Goal: Task Accomplishment & Management: Complete application form

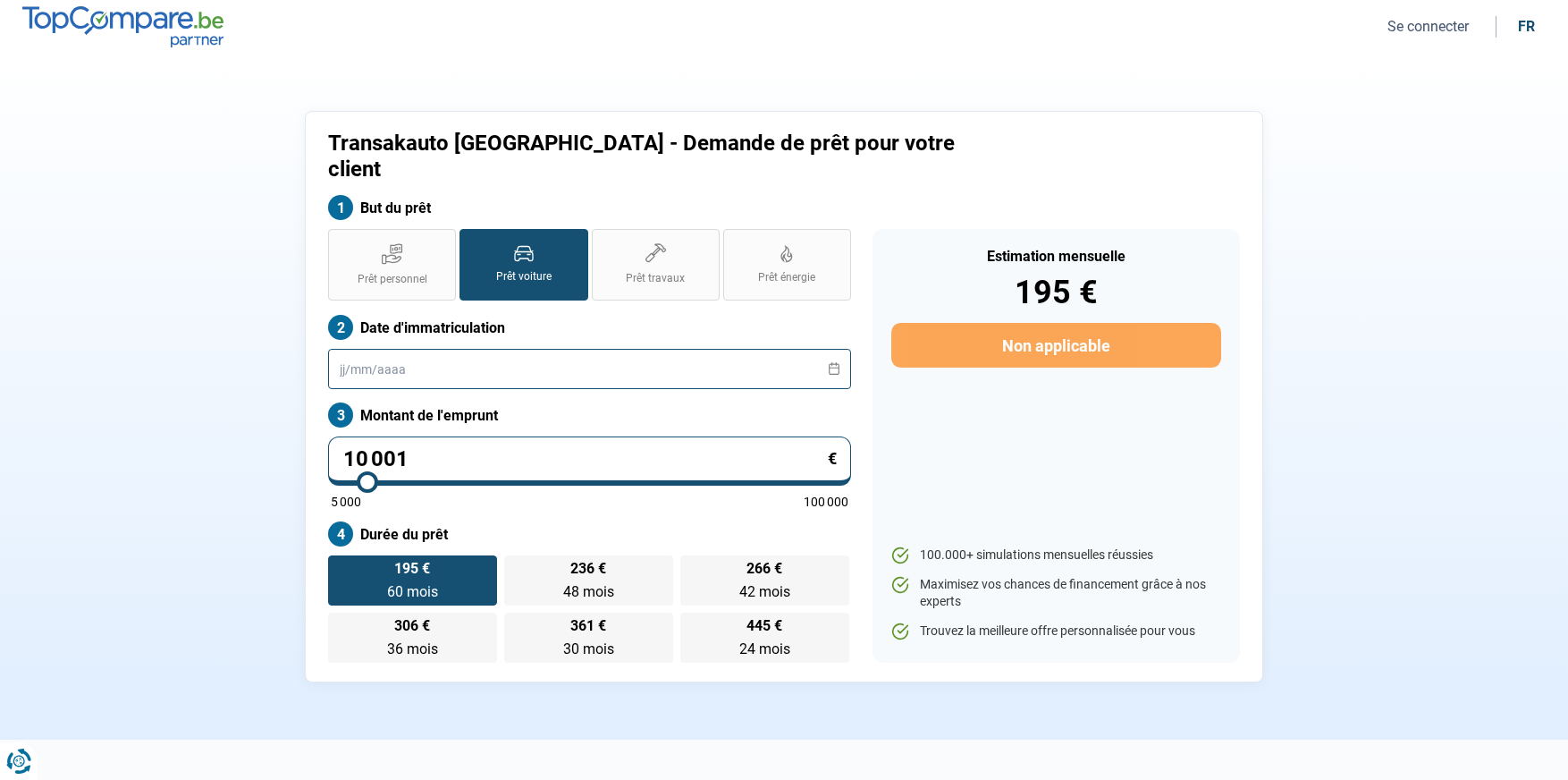
click at [533, 349] on input "text" at bounding box center [589, 369] width 523 height 40
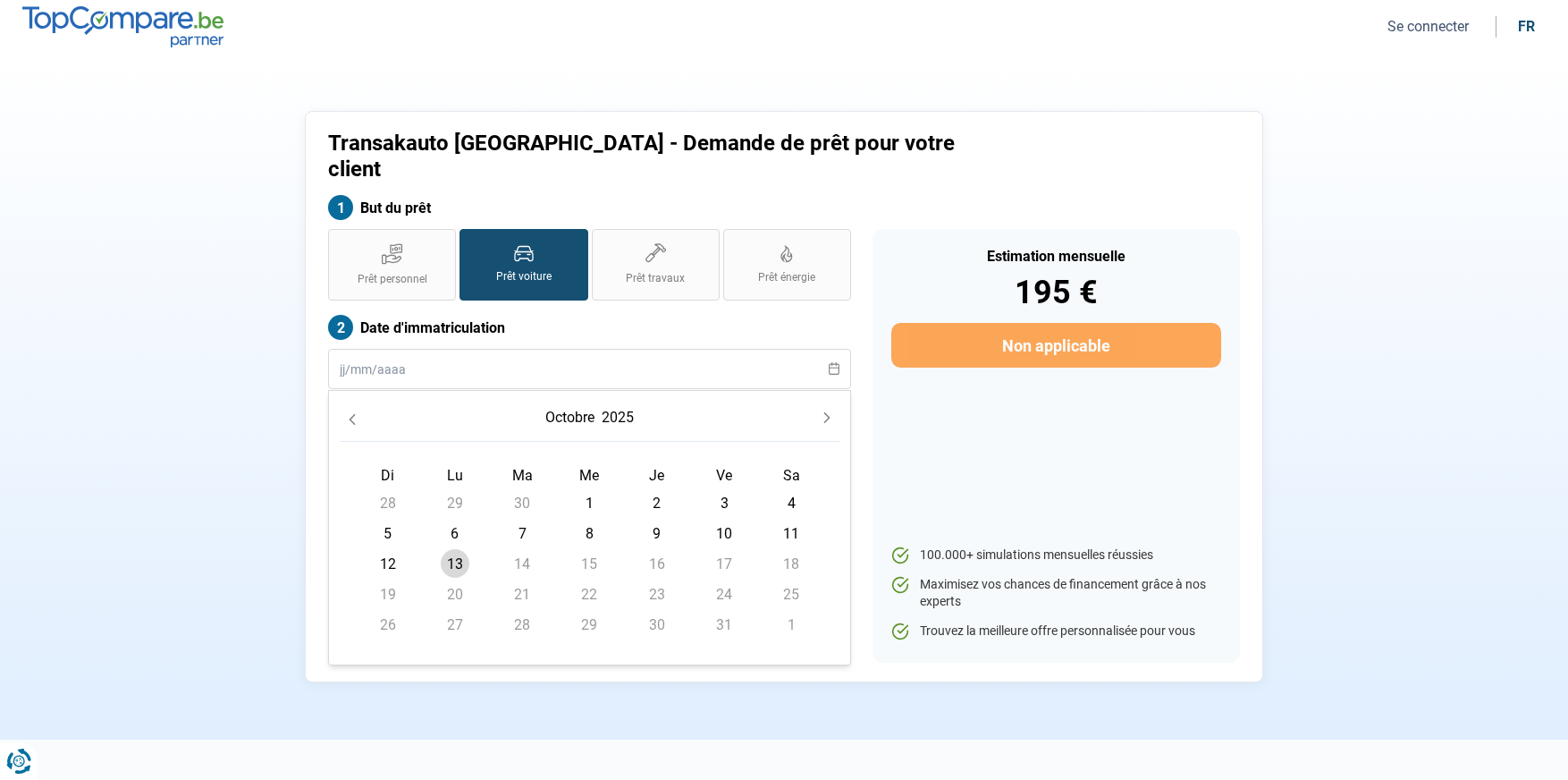
click at [460, 549] on span "13" at bounding box center [456, 564] width 29 height 29
type input "[DATE]"
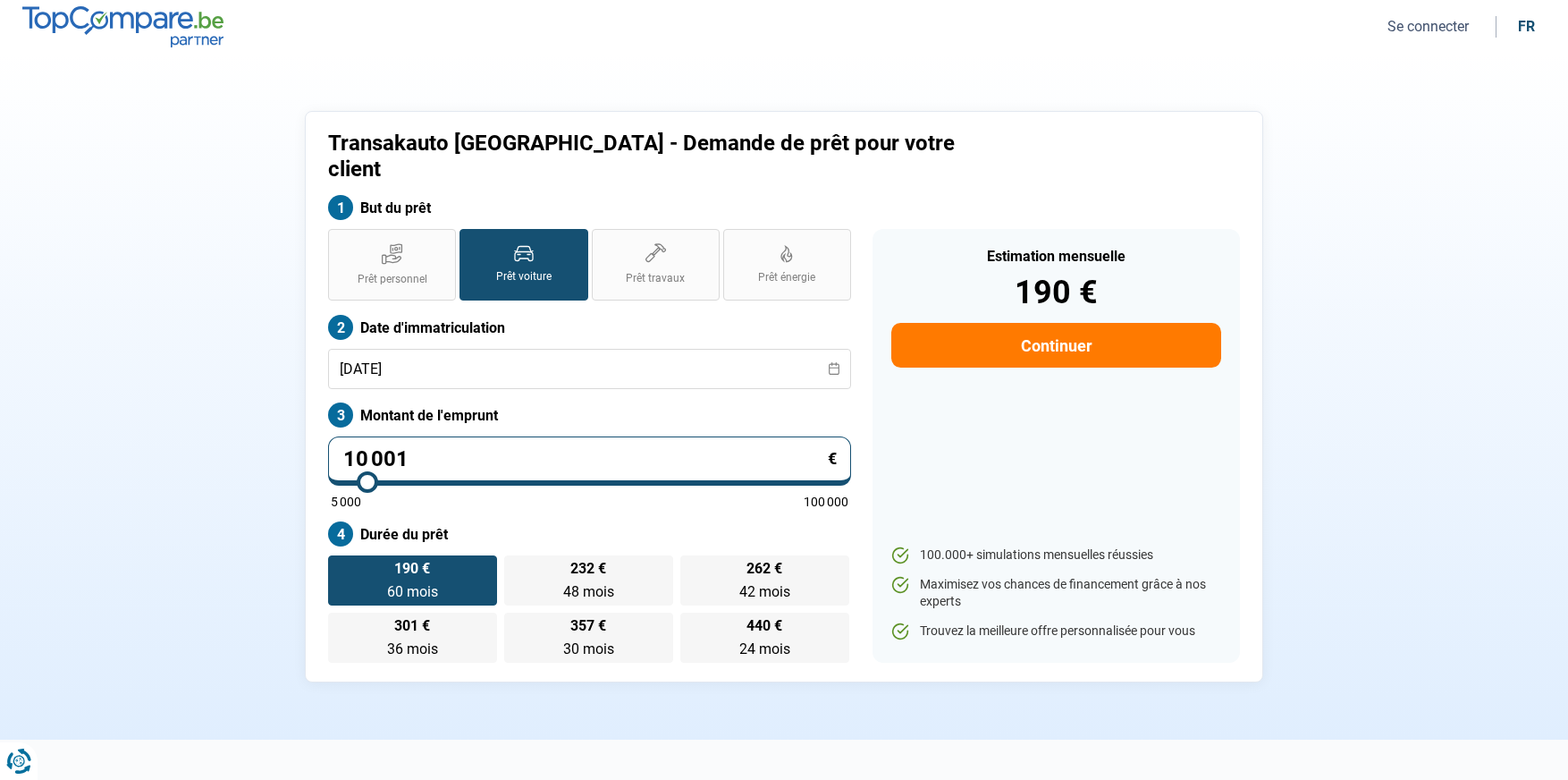
type input "37 000"
type input "37000"
click at [509, 480] on input "range" at bounding box center [589, 482] width 518 height 4
radio input "false"
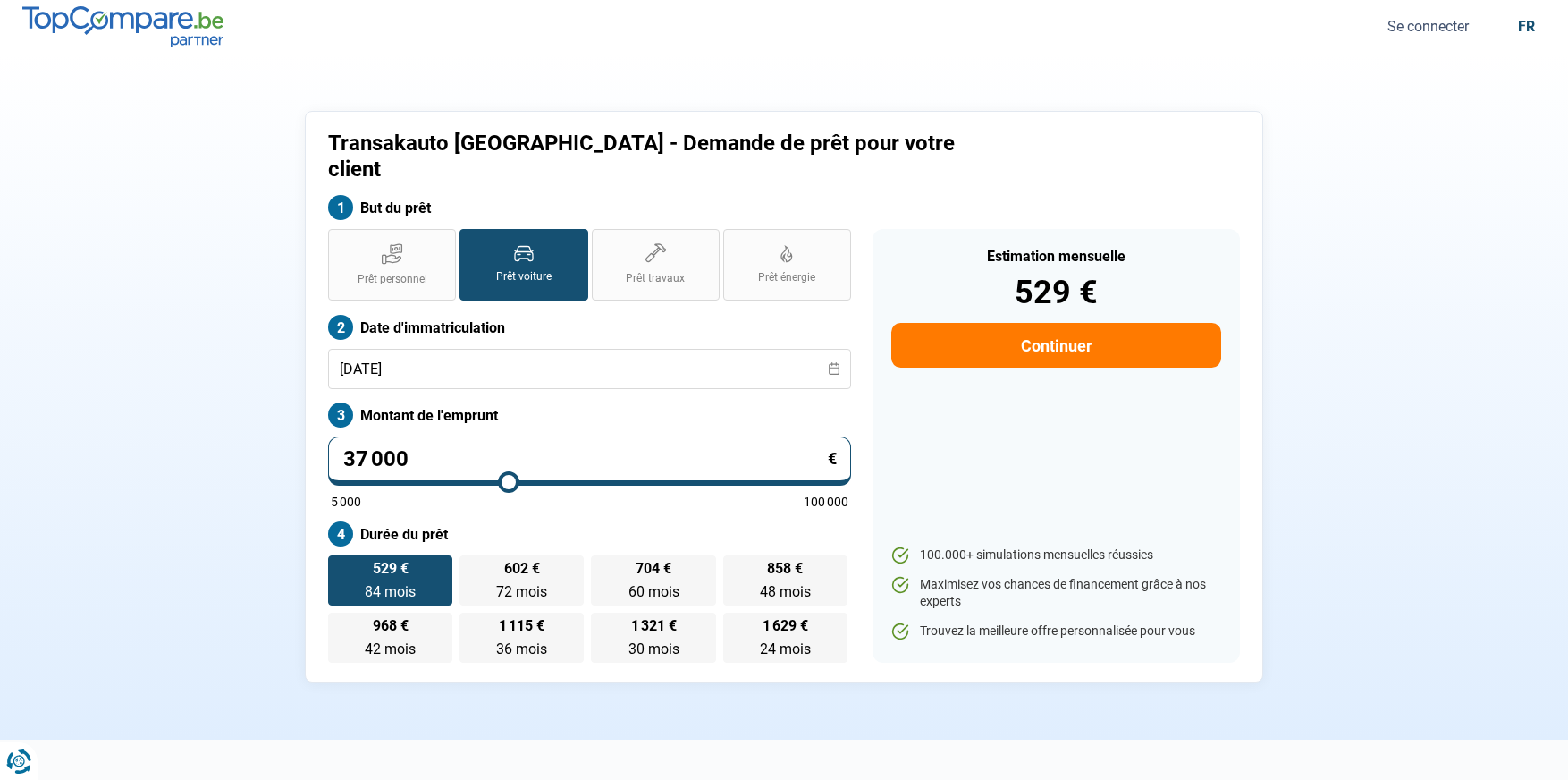
drag, startPoint x: 378, startPoint y: 441, endPoint x: 453, endPoint y: 435, distance: 75.2
click at [453, 437] on input "37 000" at bounding box center [589, 461] width 523 height 49
drag, startPoint x: 461, startPoint y: 435, endPoint x: 285, endPoint y: 432, distance: 176.0
click at [285, 432] on div "Transakauto [GEOGRAPHIC_DATA] - Demande de prêt pour votre client But du prêt P…" at bounding box center [784, 396] width 1181 height 571
type input "3"
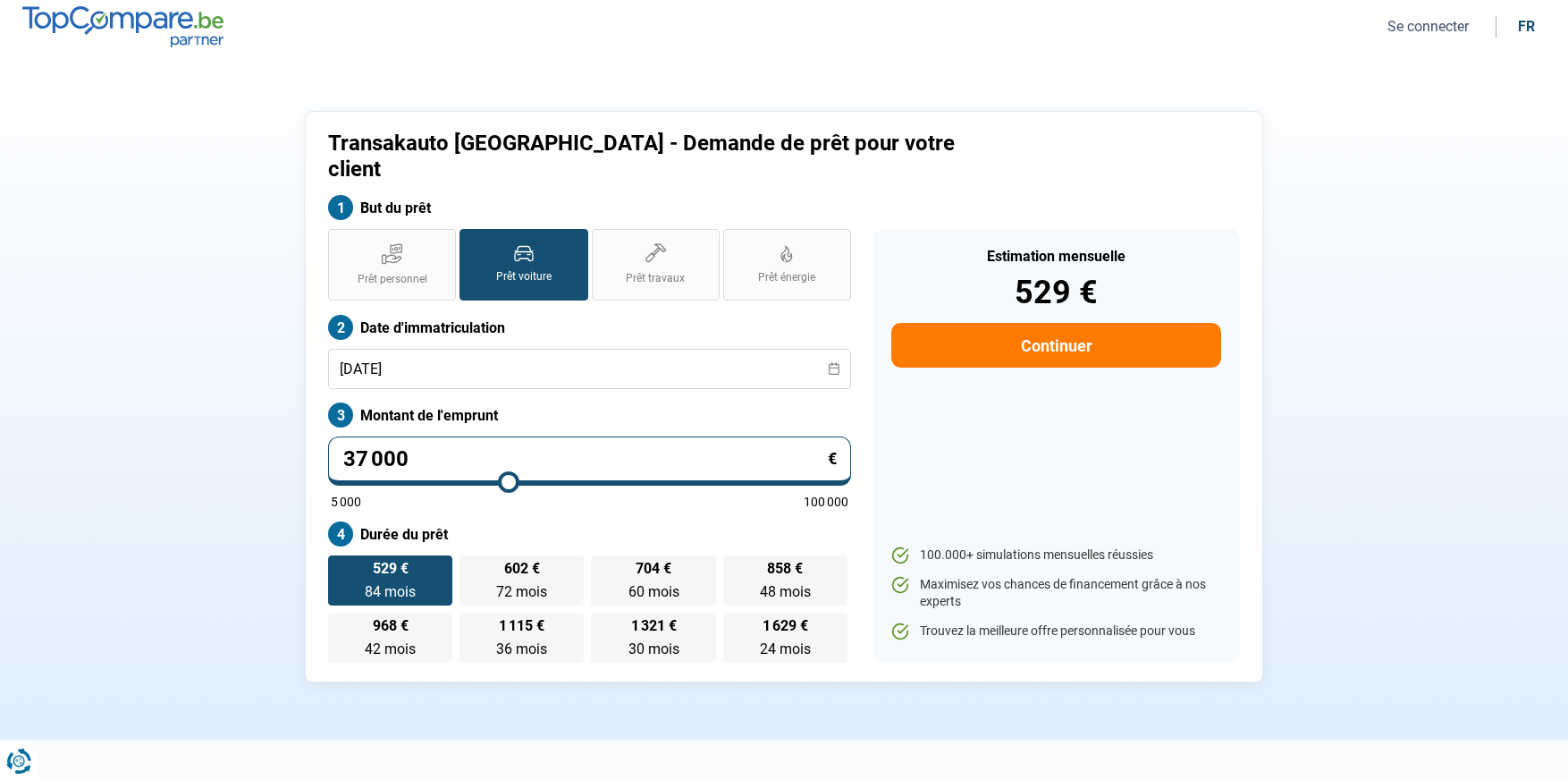
type input "5000"
type input "31"
type input "5000"
type input "319"
type input "5000"
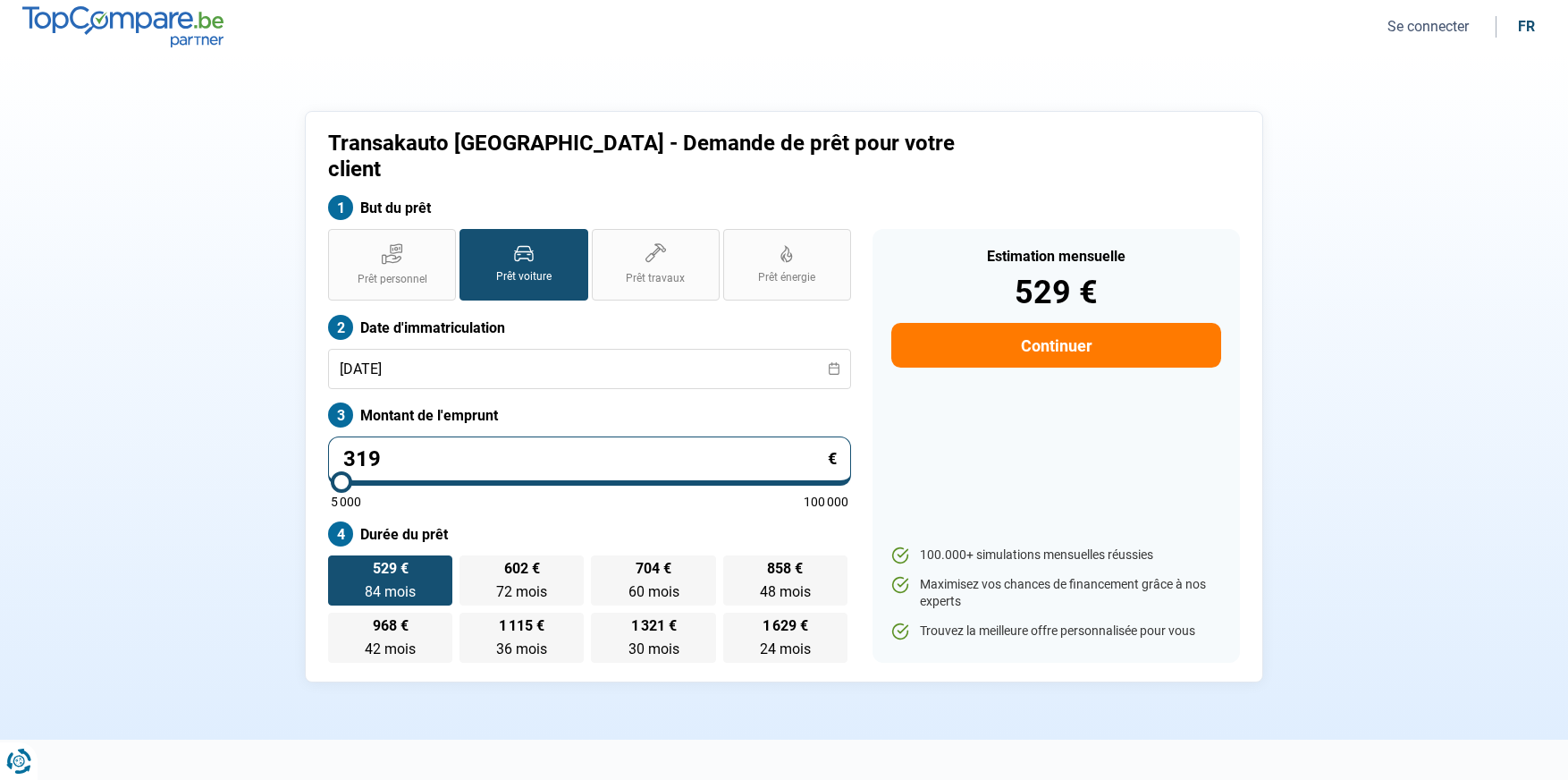
type input "3 190"
type input "5000"
type input "31 900"
type input "32000"
click at [221, 552] on div "Transakauto [GEOGRAPHIC_DATA] - Demande de prêt pour votre client But du prêt P…" at bounding box center [784, 396] width 1181 height 571
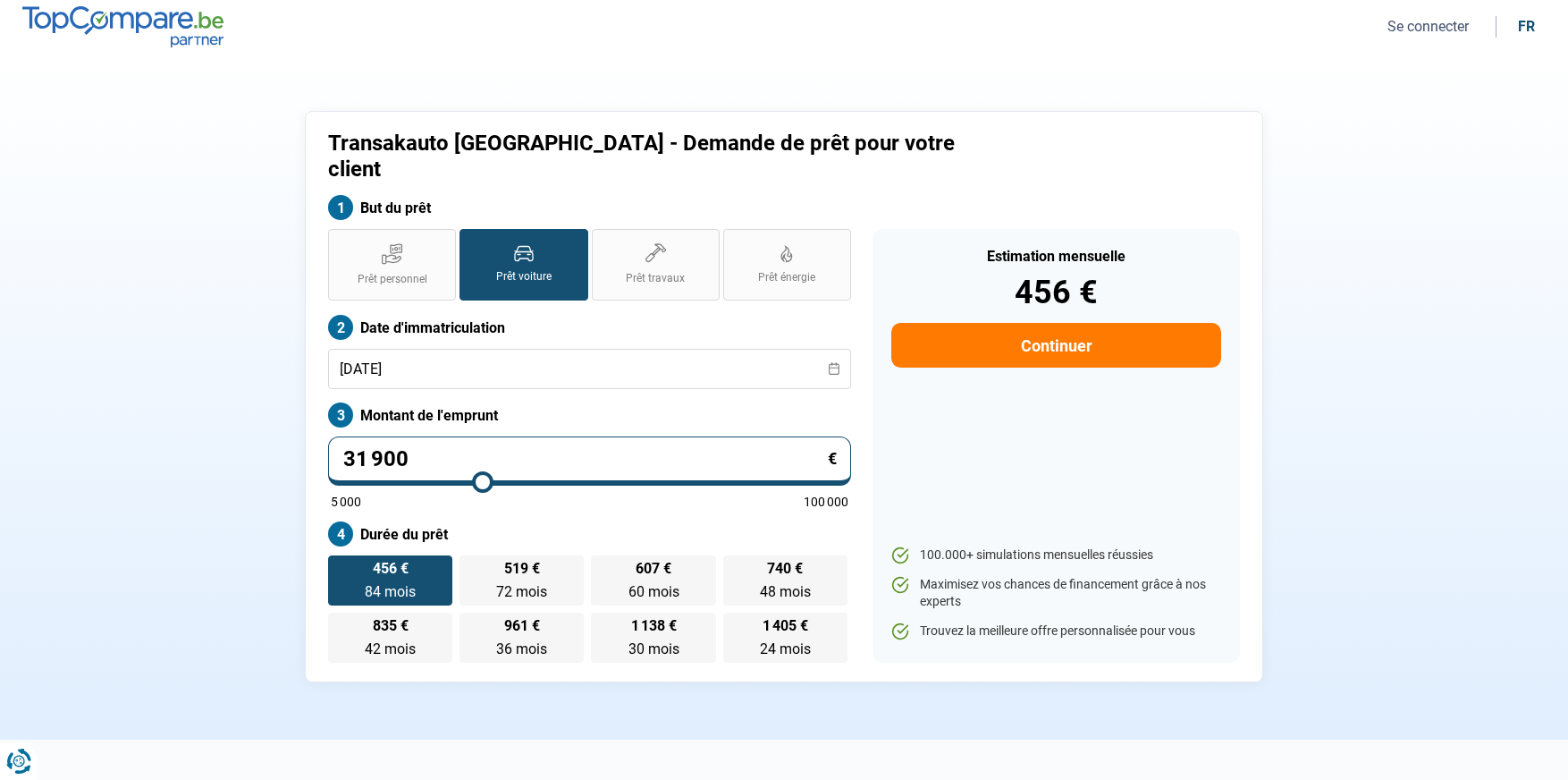
drag, startPoint x: 435, startPoint y: 420, endPoint x: 279, endPoint y: 415, distance: 156.1
click at [279, 415] on div "Transakauto [GEOGRAPHIC_DATA] - Demande de prêt pour votre client But du prêt P…" at bounding box center [784, 396] width 1181 height 571
type input "3 190"
type input "5000"
type input "319"
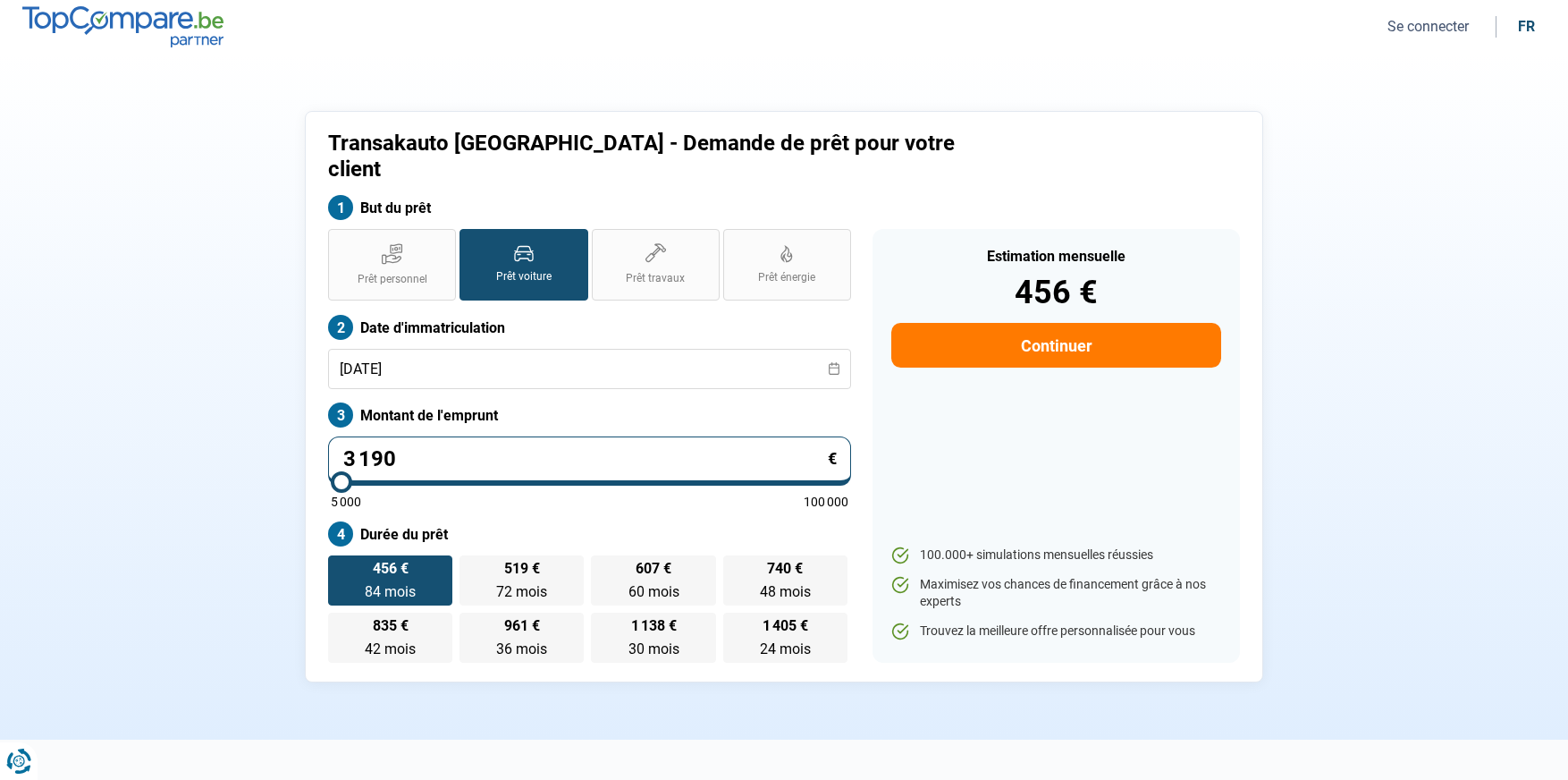
type input "5000"
type input "31"
type input "5000"
type input "3"
type input "5000"
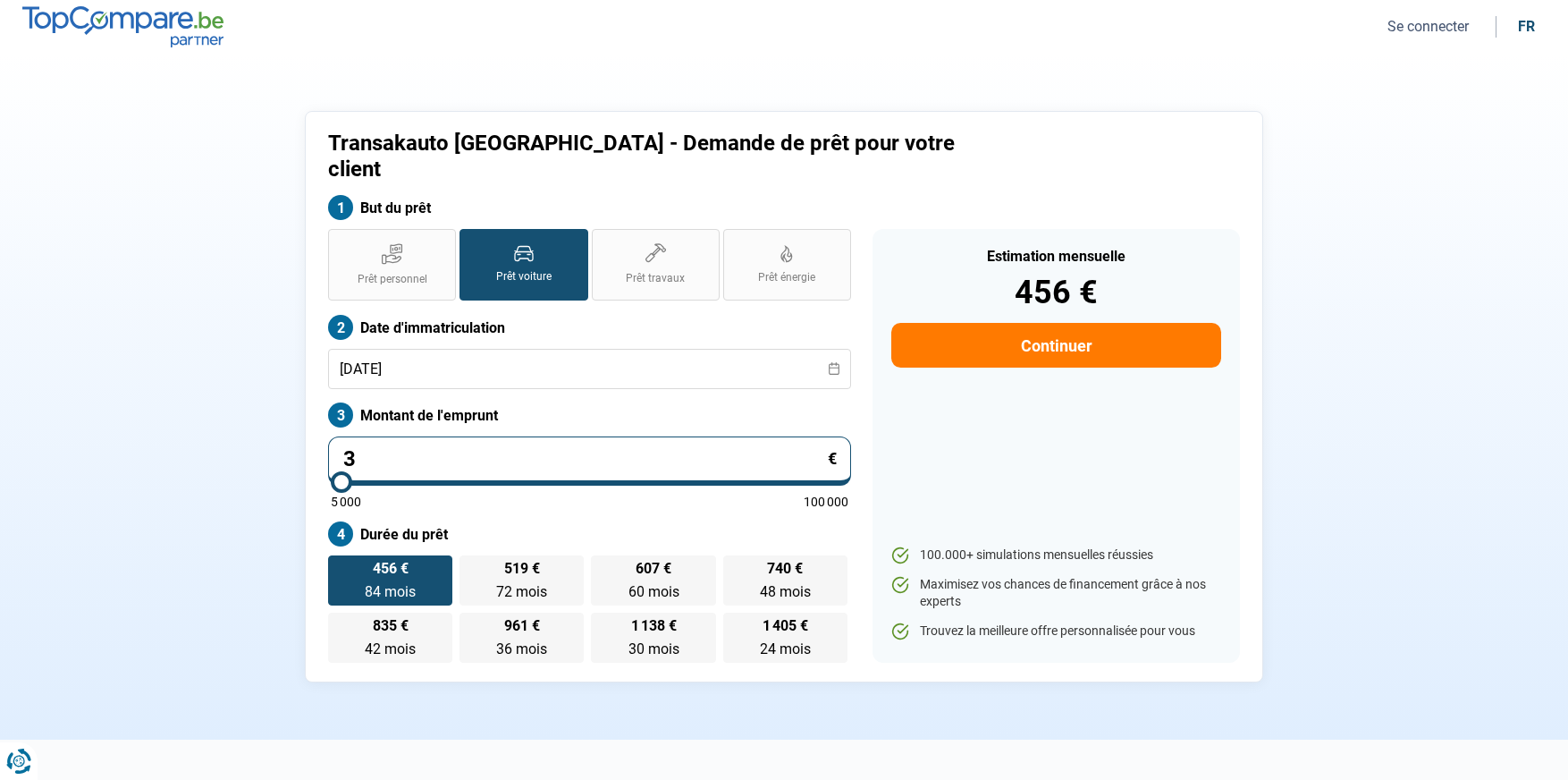
type input "0"
type input "5000"
type input "2"
type input "5000"
type input "22"
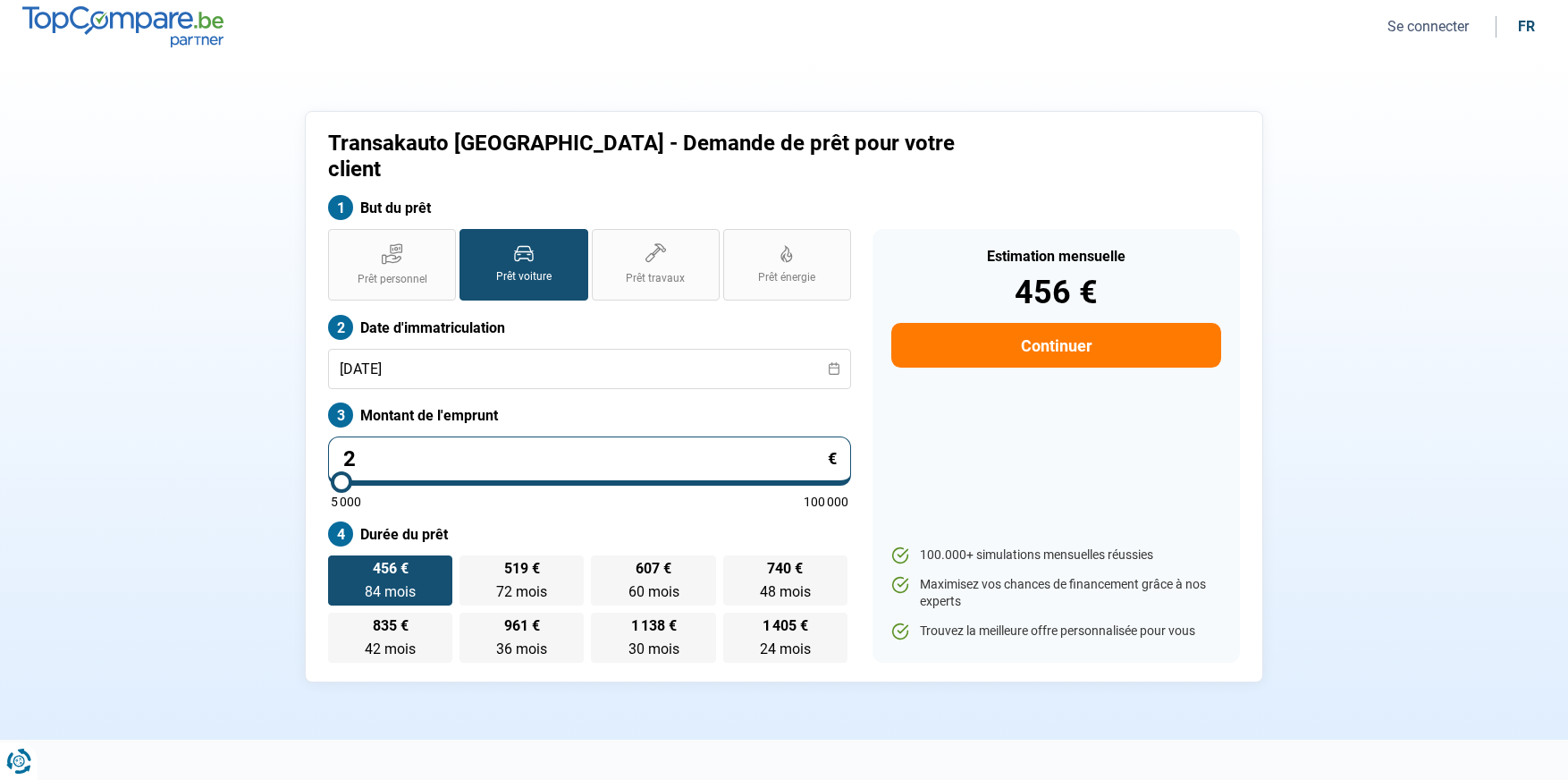
type input "5000"
type input "225"
type input "5000"
type input "2 250"
type input "5000"
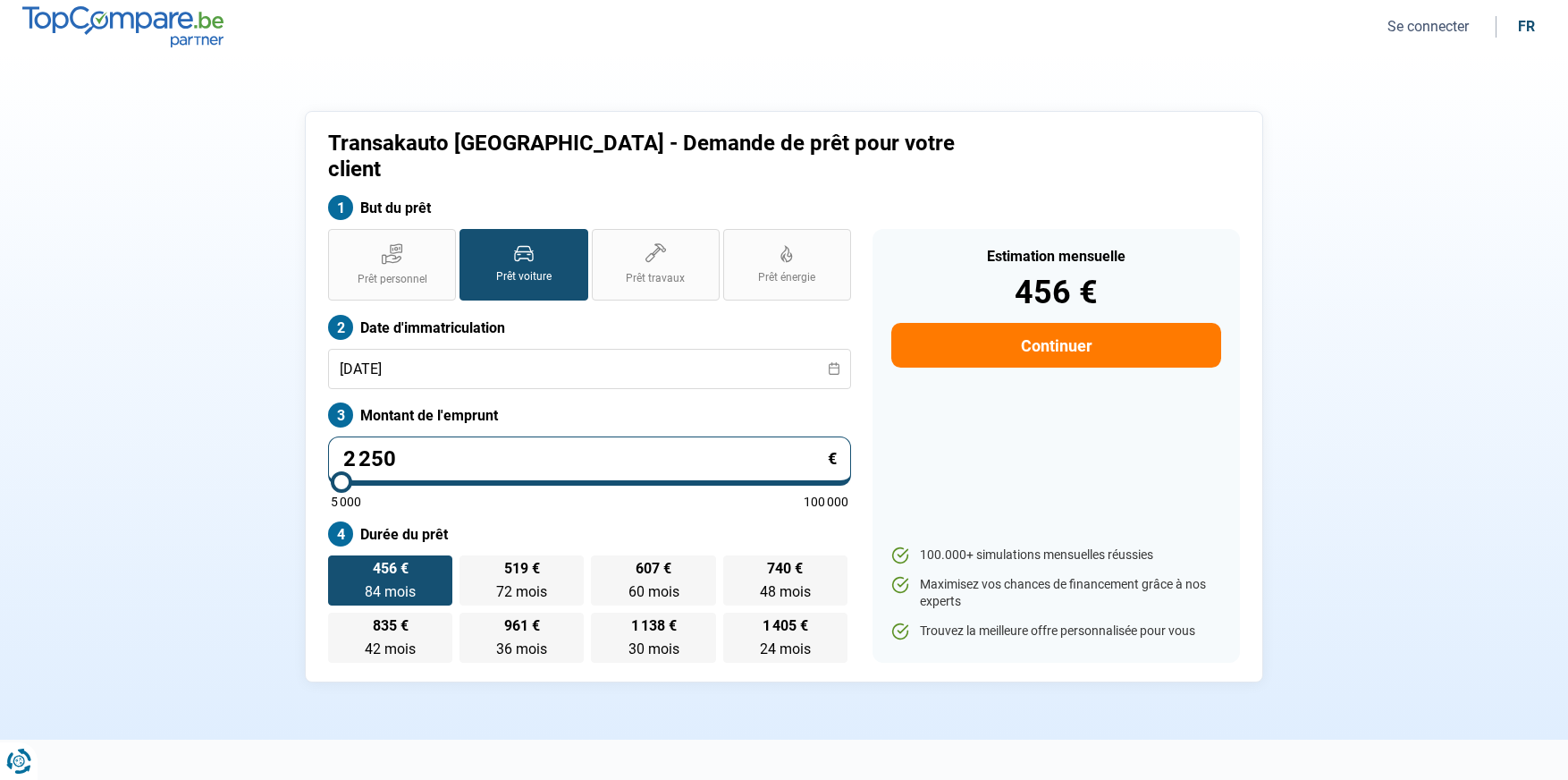
type input "22 500"
type input "22500"
click at [208, 510] on div "Transakauto [GEOGRAPHIC_DATA] - Demande de prêt pour votre client But du prêt P…" at bounding box center [784, 396] width 1181 height 571
click at [530, 556] on label "366 € 72 mois 72 mois" at bounding box center [521, 581] width 124 height 50
click at [471, 556] on input "366 € 72 mois 72 mois" at bounding box center [465, 562] width 12 height 12
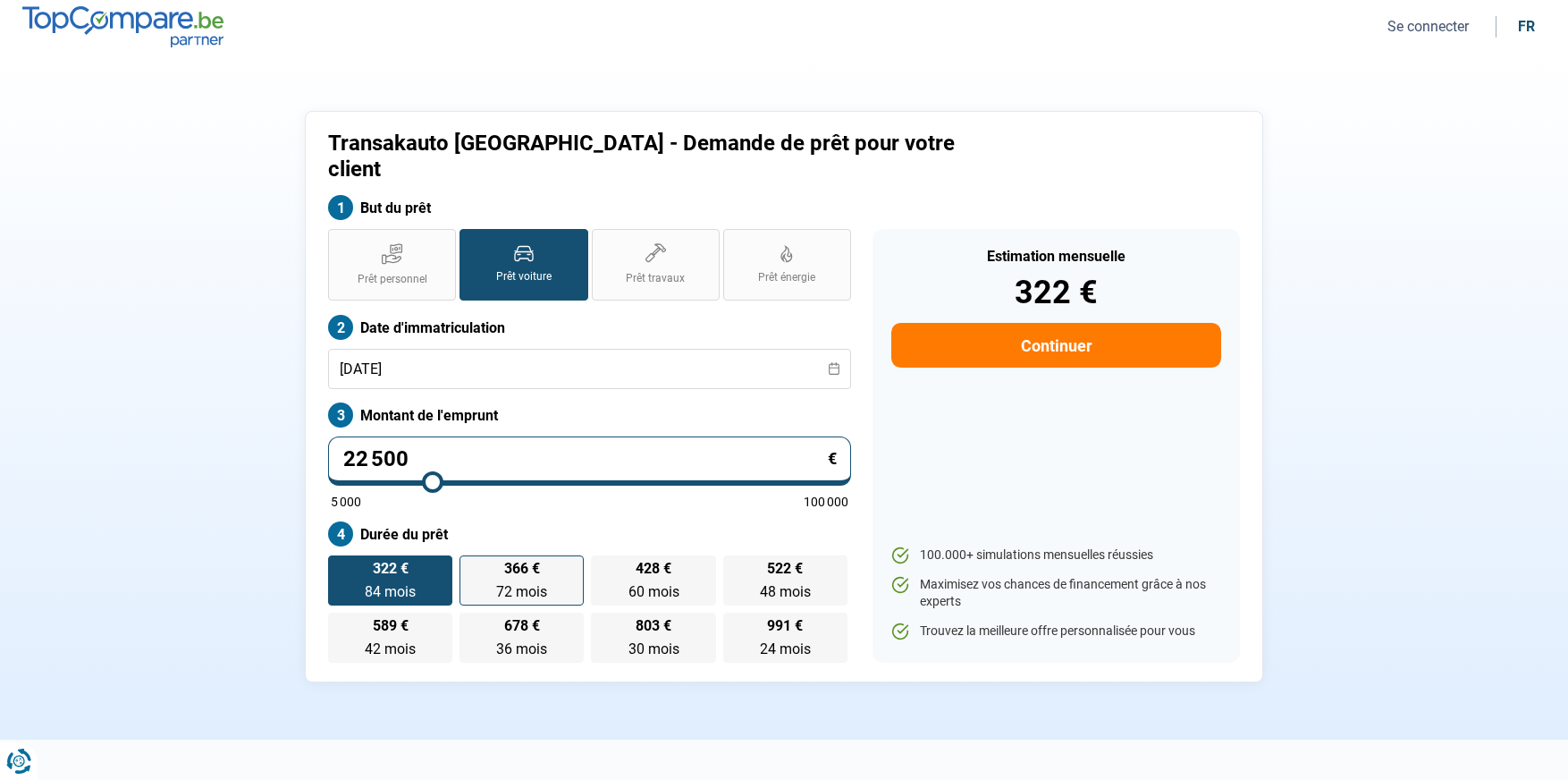
radio input "true"
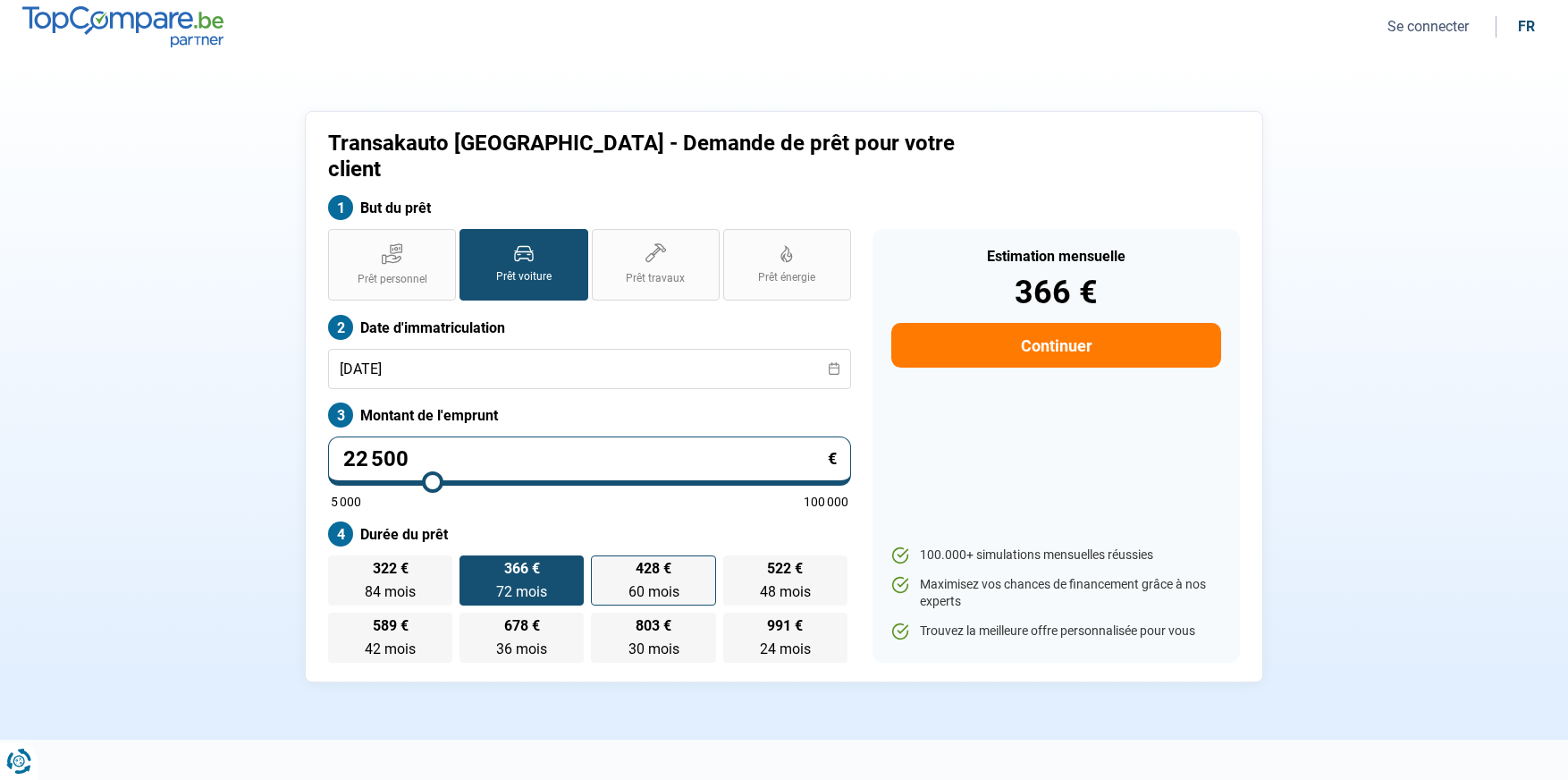
click at [618, 556] on label "428 € 60 mois 60 mois" at bounding box center [653, 581] width 124 height 50
click at [603, 556] on input "428 € 60 mois 60 mois" at bounding box center [597, 562] width 12 height 12
radio input "true"
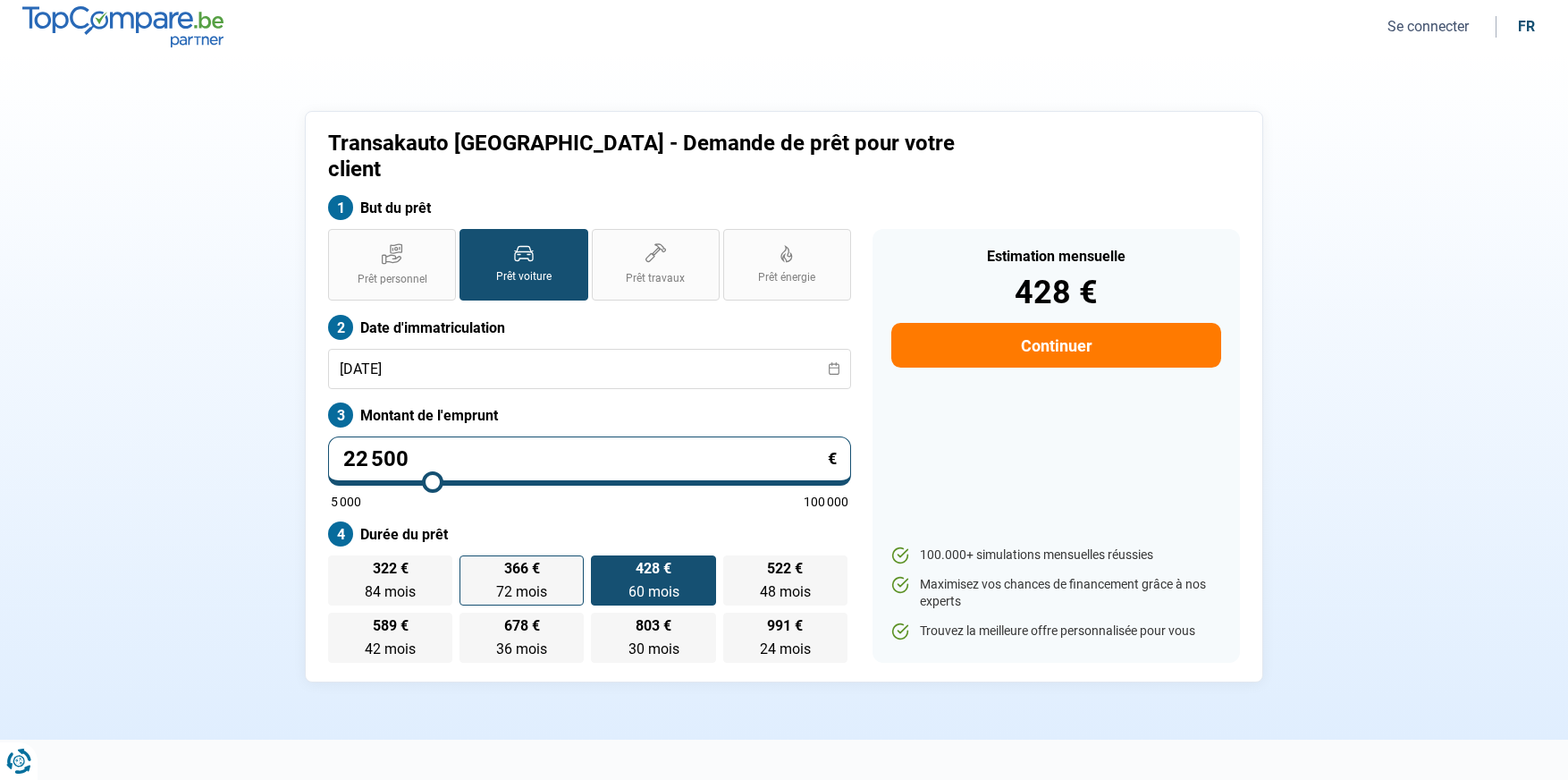
click at [531, 562] on span "366 €" at bounding box center [522, 568] width 36 height 14
click at [471, 556] on input "366 € 72 mois 72 mois" at bounding box center [465, 562] width 12 height 12
radio input "true"
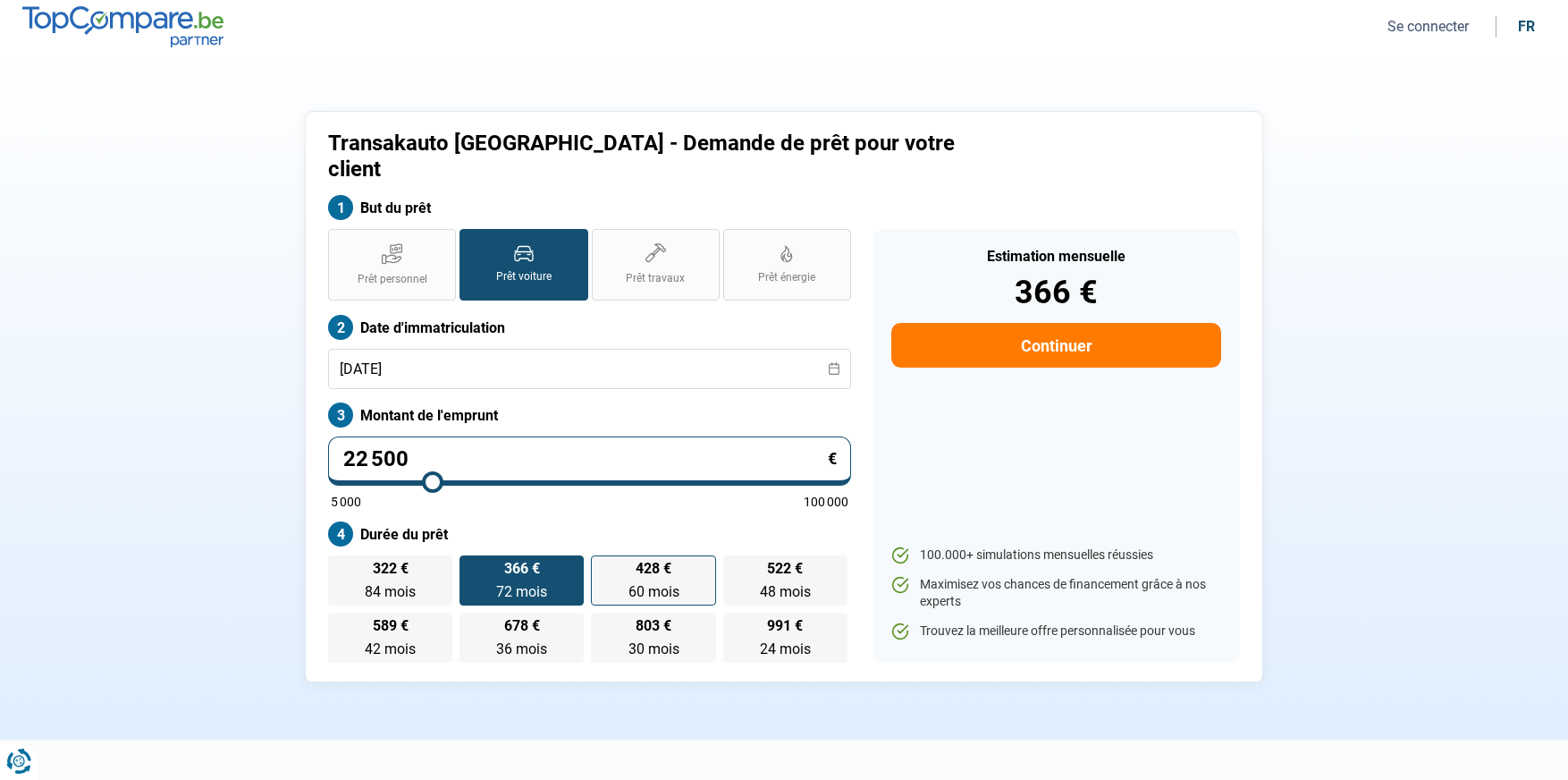
click at [660, 562] on span "428 €" at bounding box center [653, 568] width 36 height 14
click at [603, 556] on input "428 € 60 mois 60 mois" at bounding box center [597, 562] width 12 height 12
radio input "true"
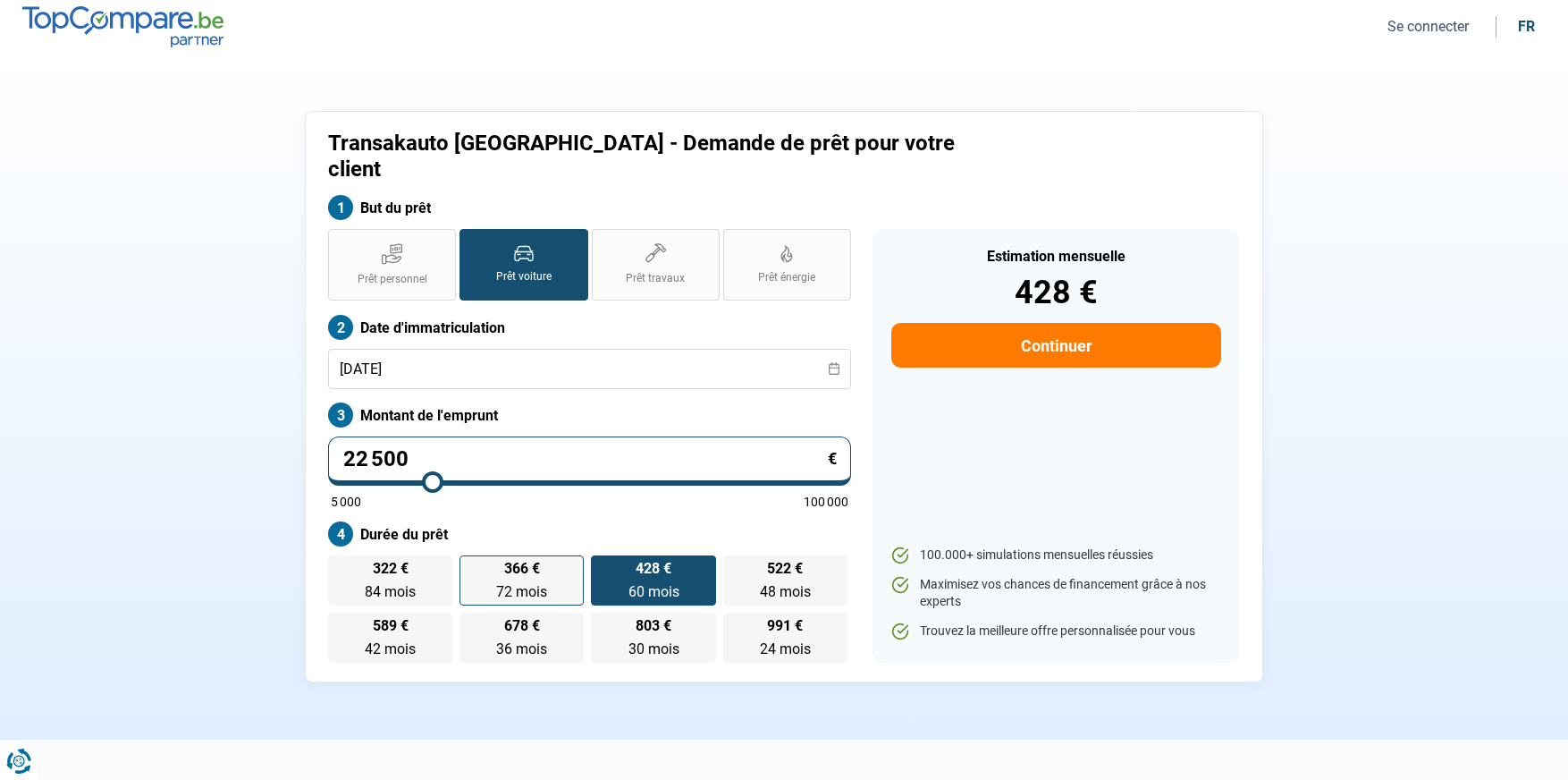
click at [511, 562] on span "366 €" at bounding box center [522, 568] width 36 height 14
click at [471, 556] on input "366 € 72 mois 72 mois" at bounding box center [465, 562] width 12 height 12
radio input "true"
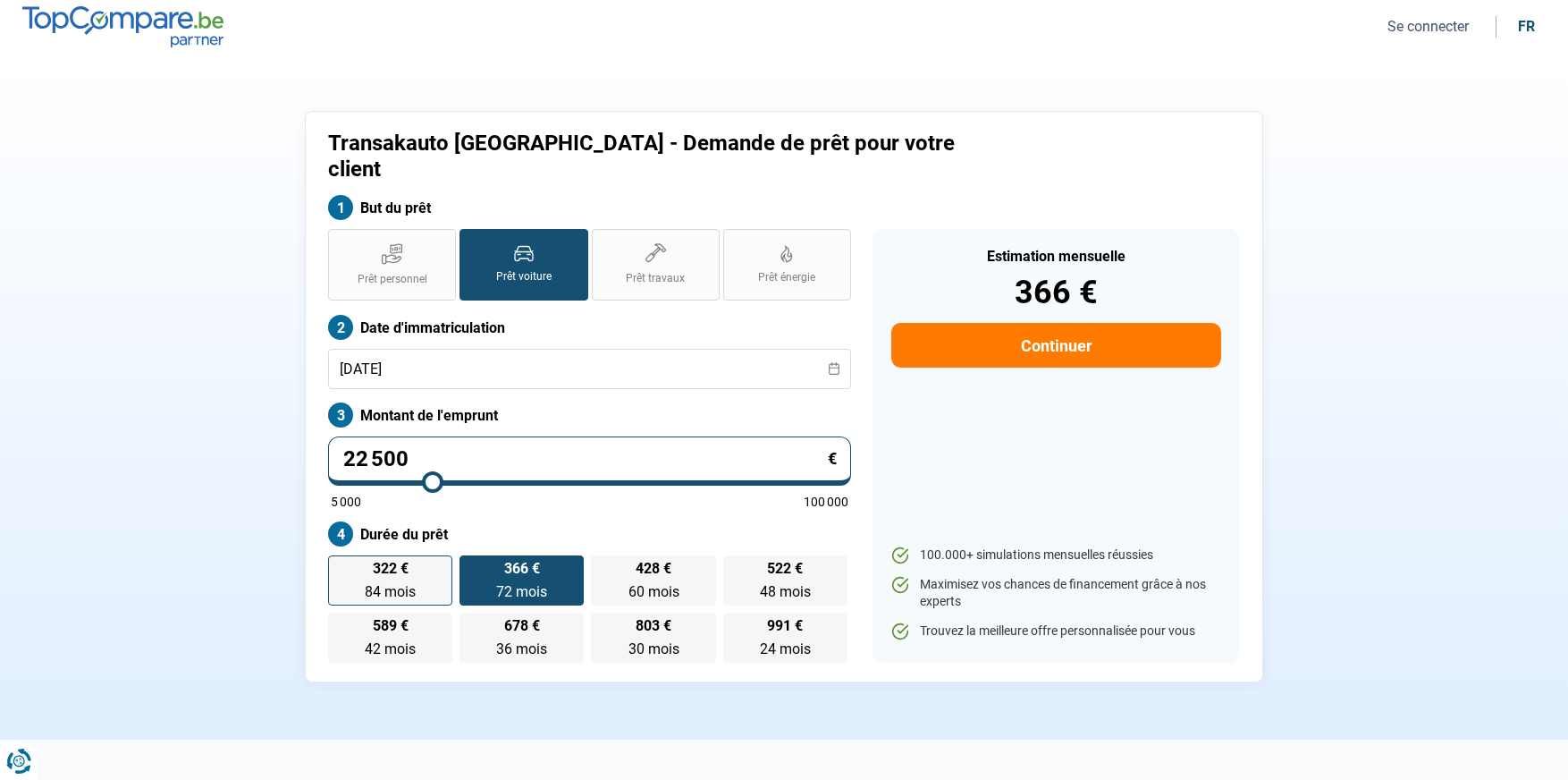
click at [419, 556] on label "322 € 84 mois 84 mois" at bounding box center [389, 581] width 124 height 50
click at [339, 556] on input "322 € 84 mois 84 mois" at bounding box center [334, 562] width 12 height 12
radio input "true"
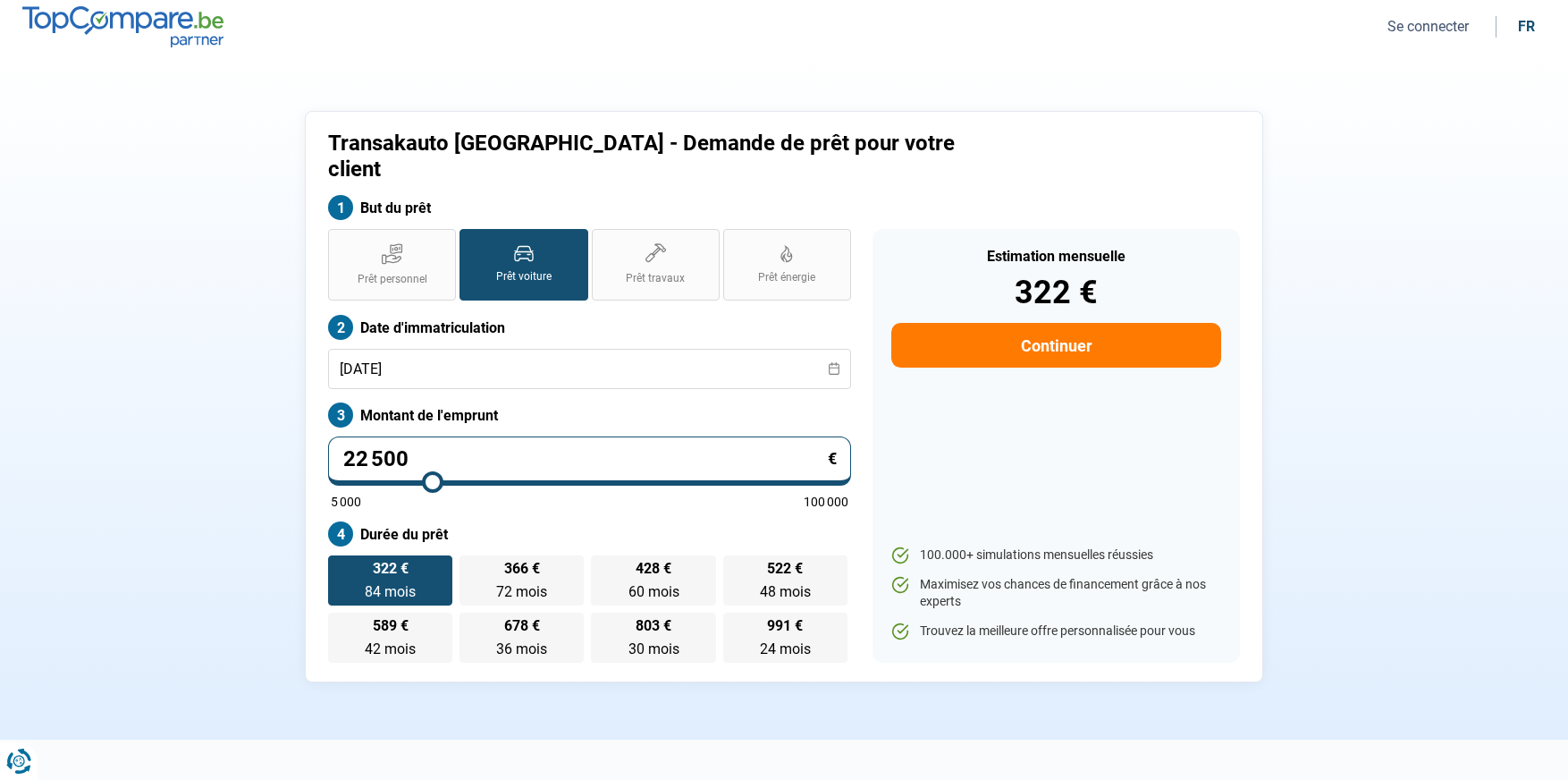
drag, startPoint x: 480, startPoint y: 438, endPoint x: 251, endPoint y: 422, distance: 229.6
click at [256, 424] on div "Transakauto [GEOGRAPHIC_DATA] - Demande de prêt pour votre client But du prêt P…" at bounding box center [784, 396] width 1181 height 571
type input "1"
type input "5000"
type input "17"
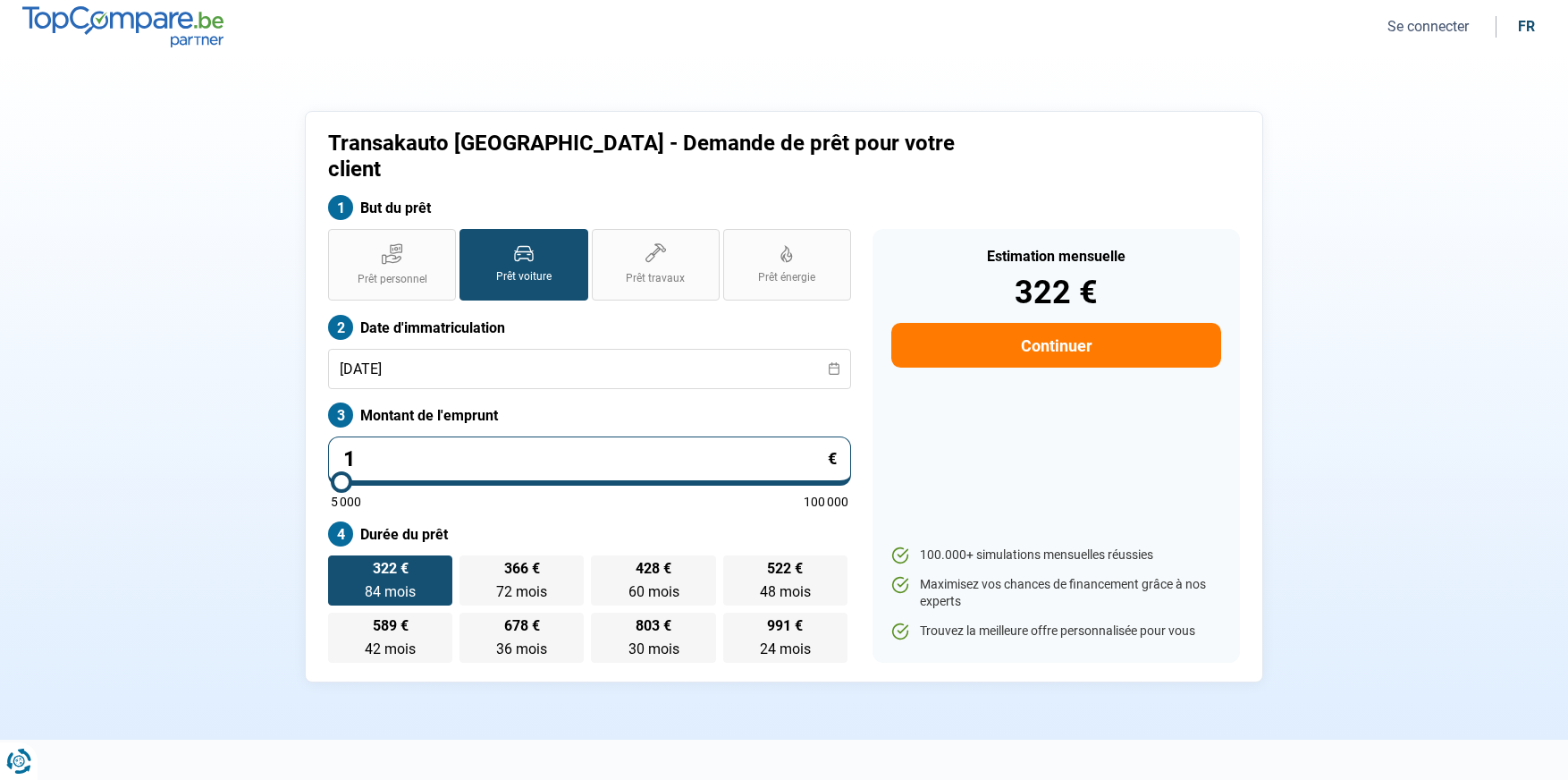
type input "5000"
type input "174"
type input "5000"
type input "1 749"
type input "5000"
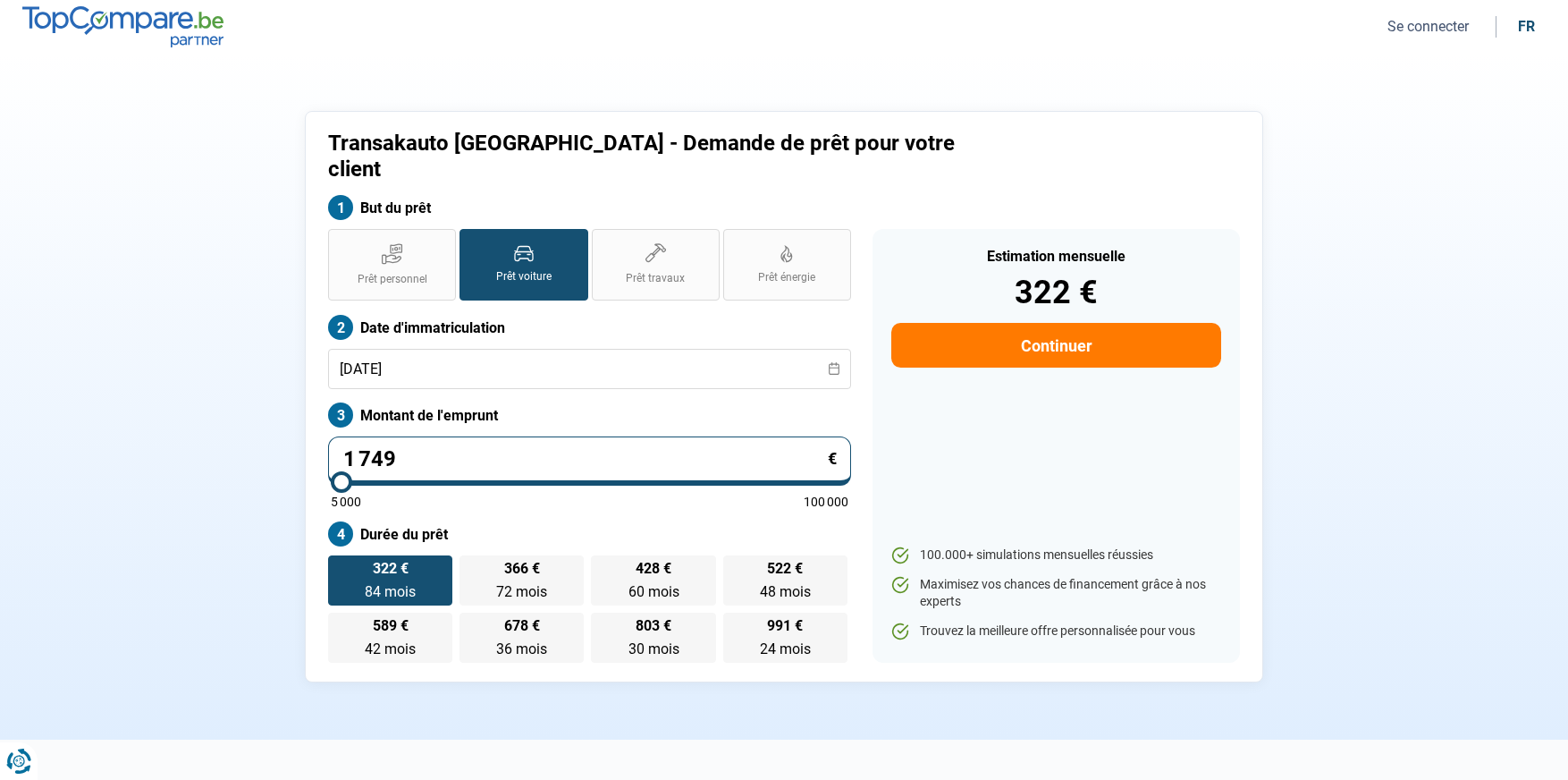
type input "17 490"
type input "17500"
click at [231, 451] on div "Transakauto [GEOGRAPHIC_DATA] - Demande de prêt pour votre client But du prêt P…" at bounding box center [784, 396] width 1181 height 571
drag, startPoint x: 336, startPoint y: 426, endPoint x: 142, endPoint y: 422, distance: 194.0
click at [142, 422] on section "Transakauto [GEOGRAPHIC_DATA] - Demande de prêt pour votre client But du prêt P…" at bounding box center [784, 396] width 1568 height 686
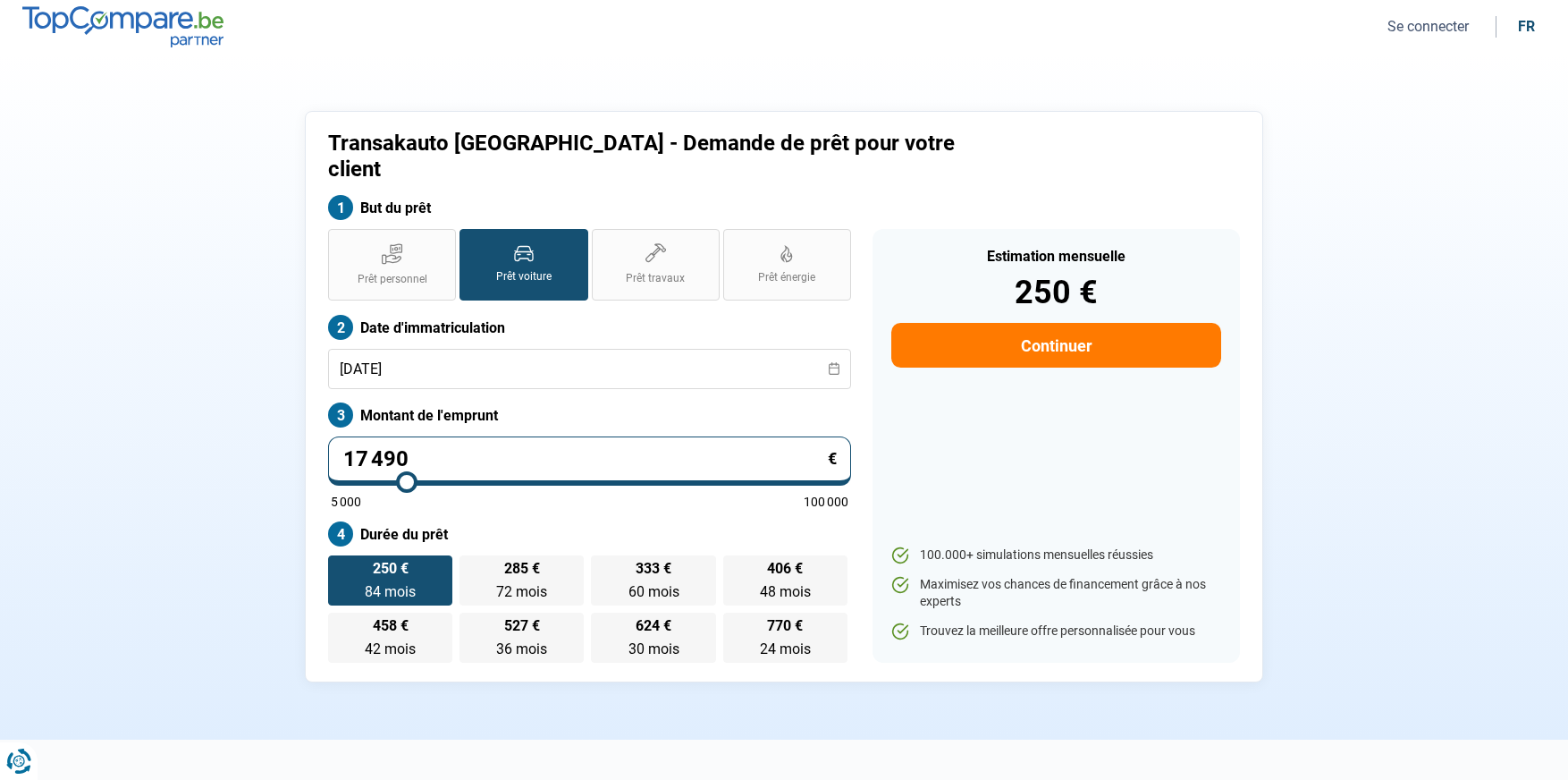
type input "1"
type input "5000"
type input "11"
type input "5000"
type input "118"
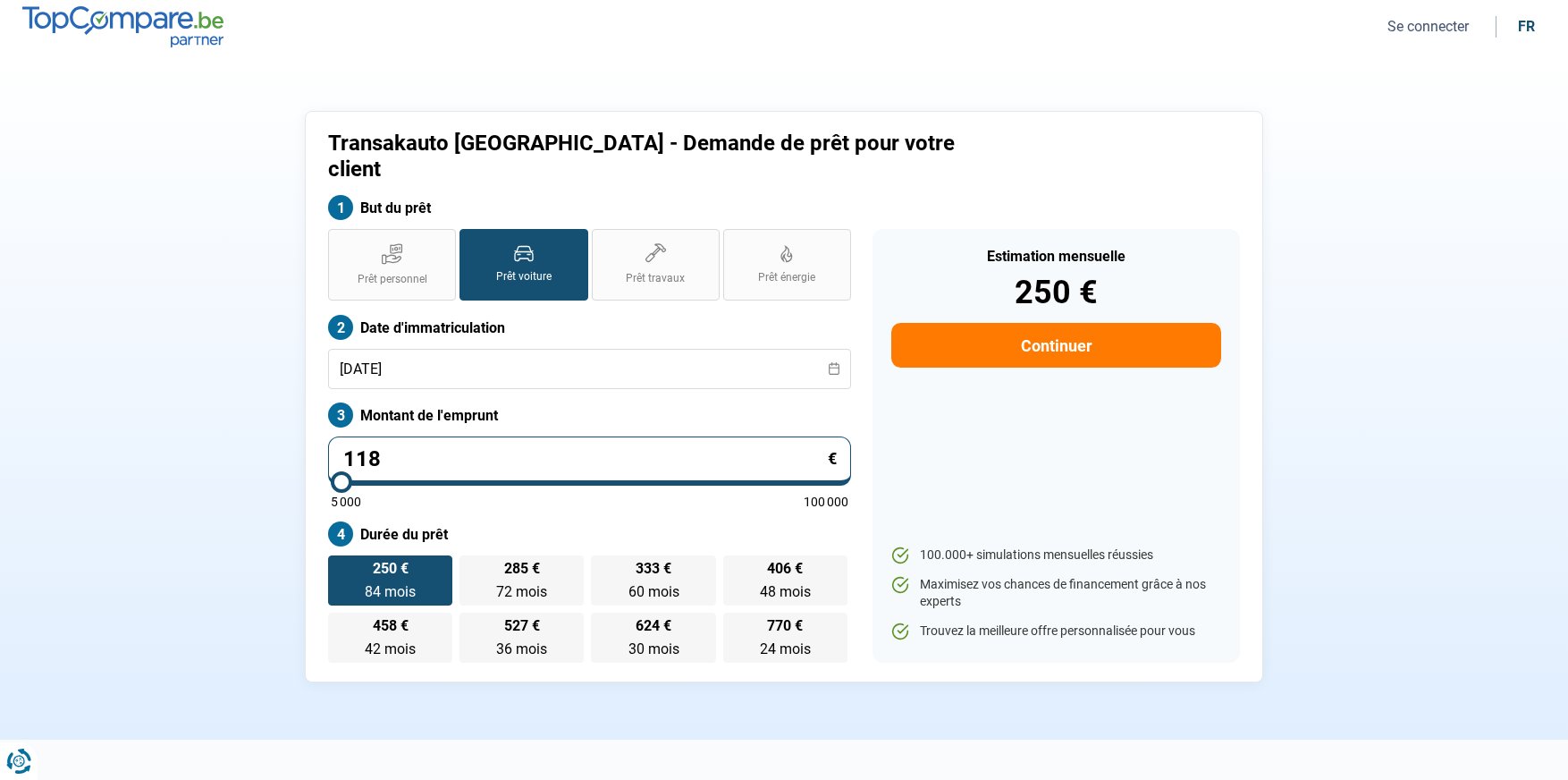
type input "5000"
type input "1 180"
type input "5000"
type input "11 800"
type input "11750"
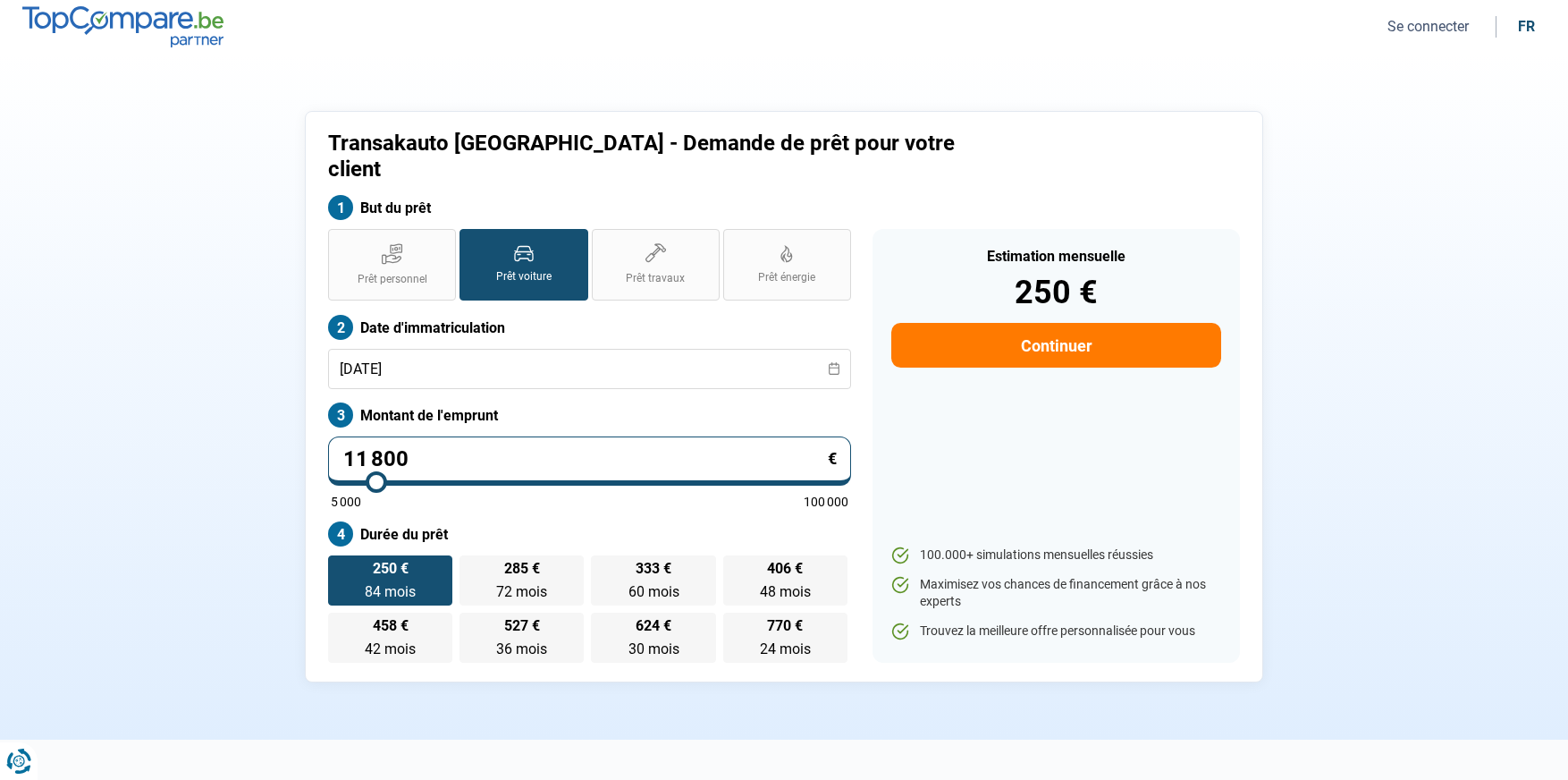
radio input "true"
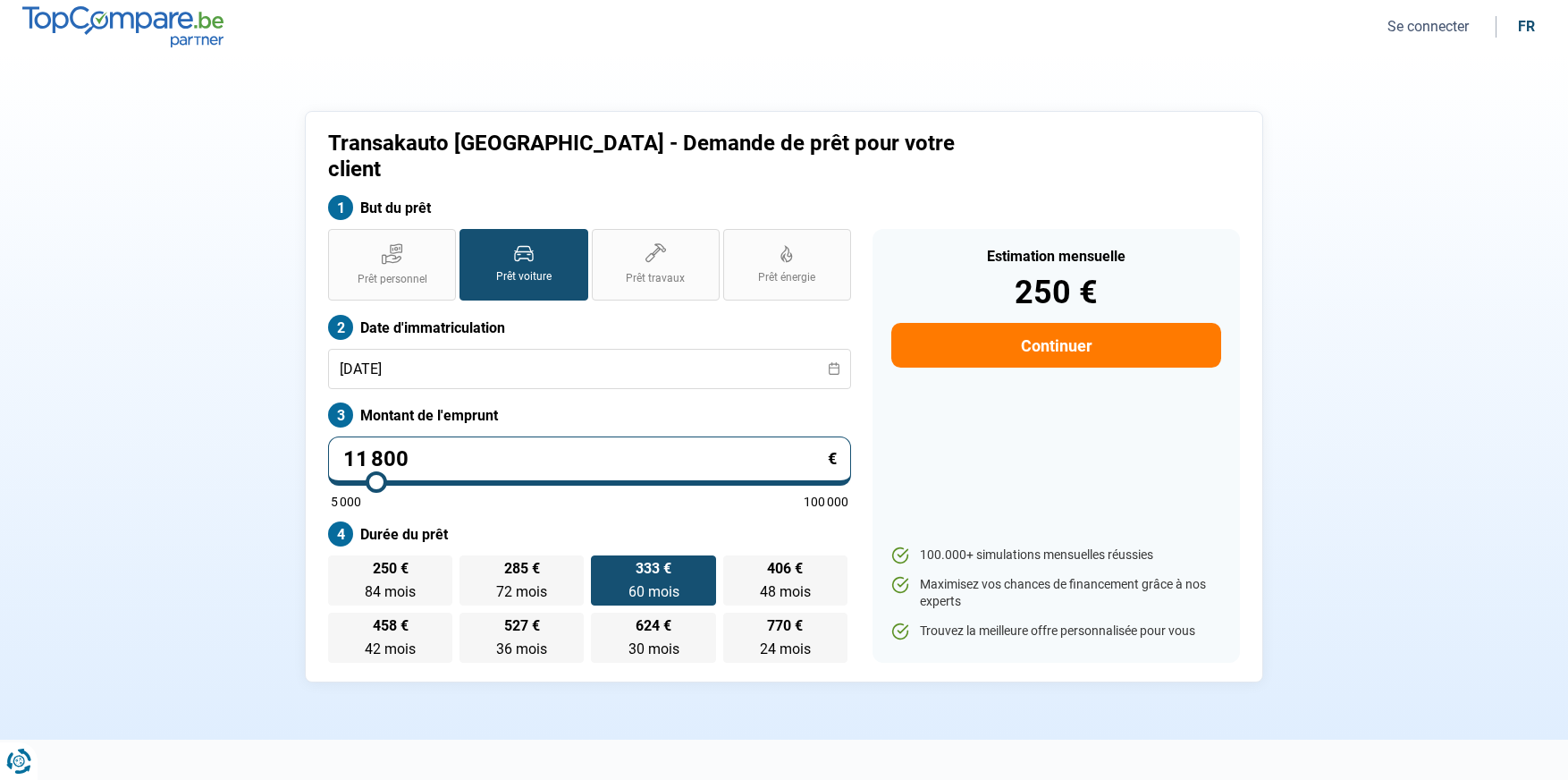
click at [40, 490] on section "Transakauto [GEOGRAPHIC_DATA] - Demande de prêt pour votre client But du prêt P…" at bounding box center [784, 396] width 1568 height 686
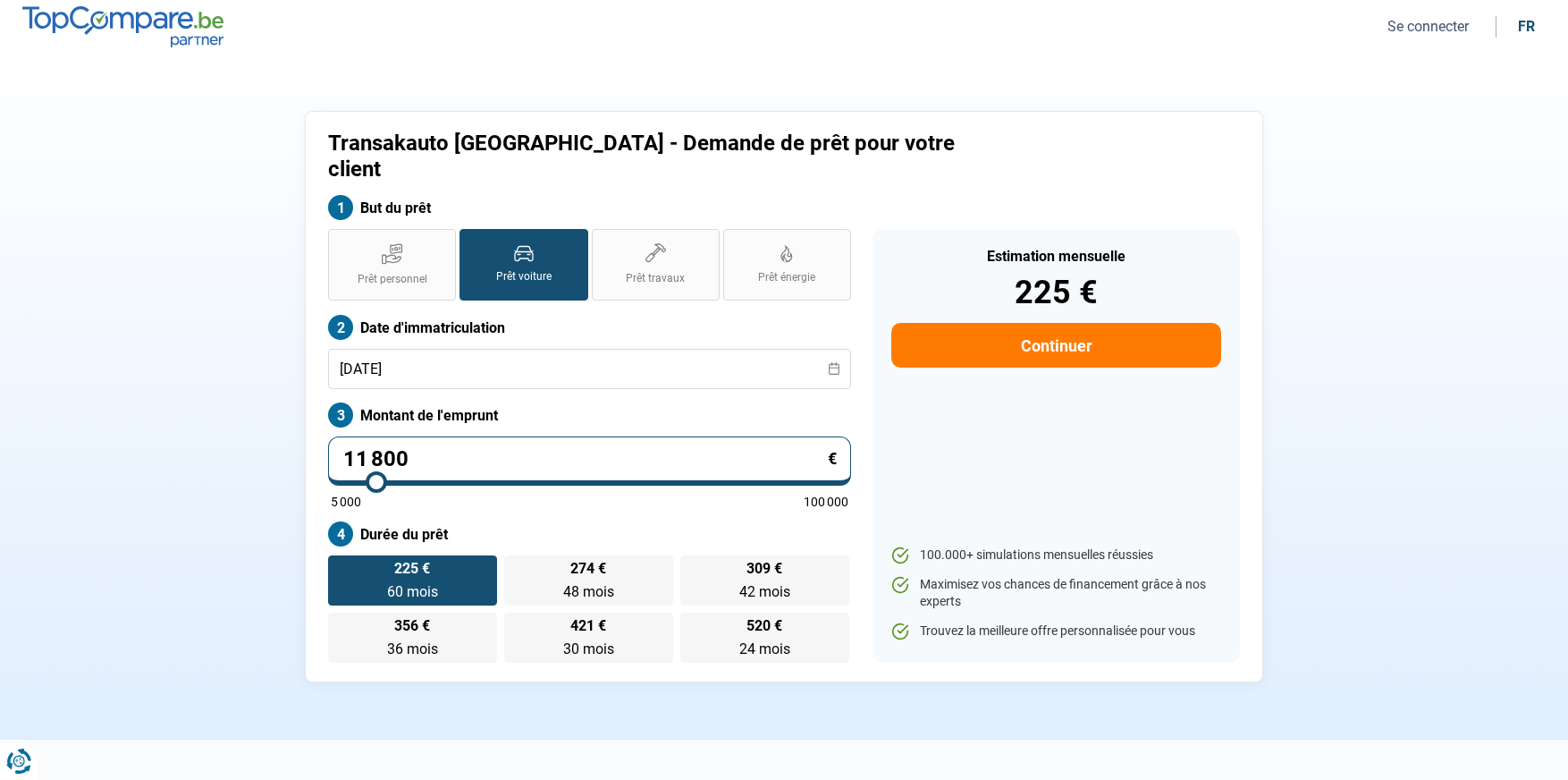
click at [588, 521] on label "Durée du prêt" at bounding box center [589, 534] width 523 height 25
